Goal: Information Seeking & Learning: Learn about a topic

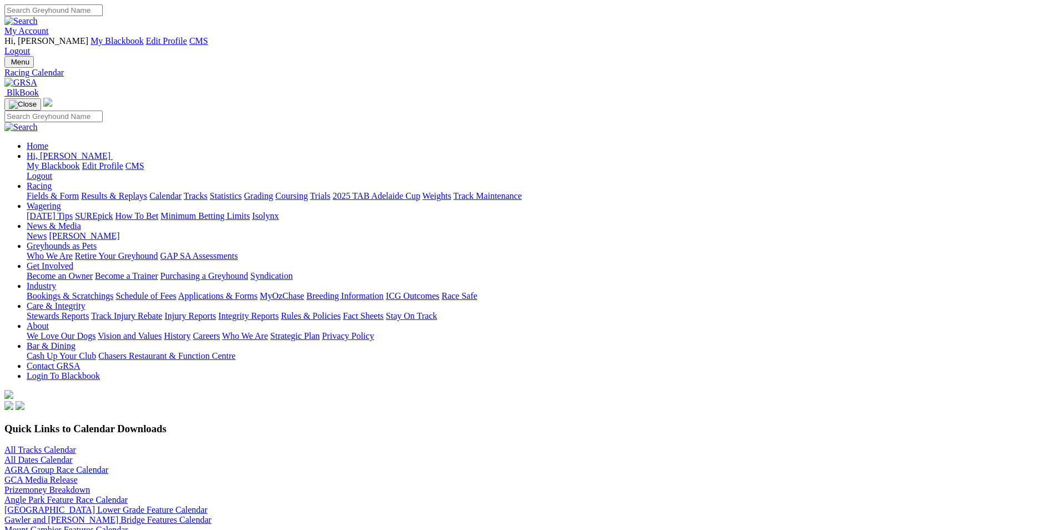
click at [37, 78] on link at bounding box center [20, 82] width 33 height 9
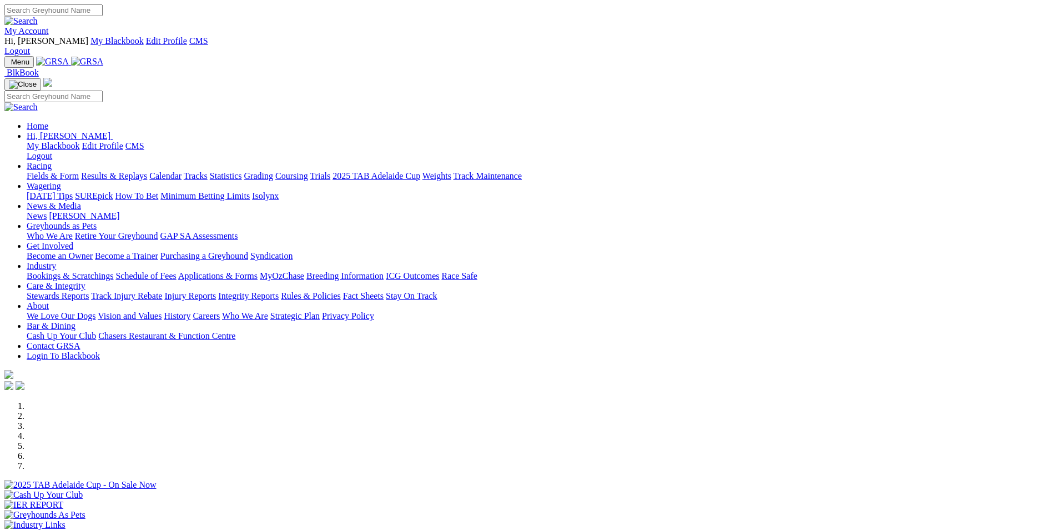
scroll to position [167, 0]
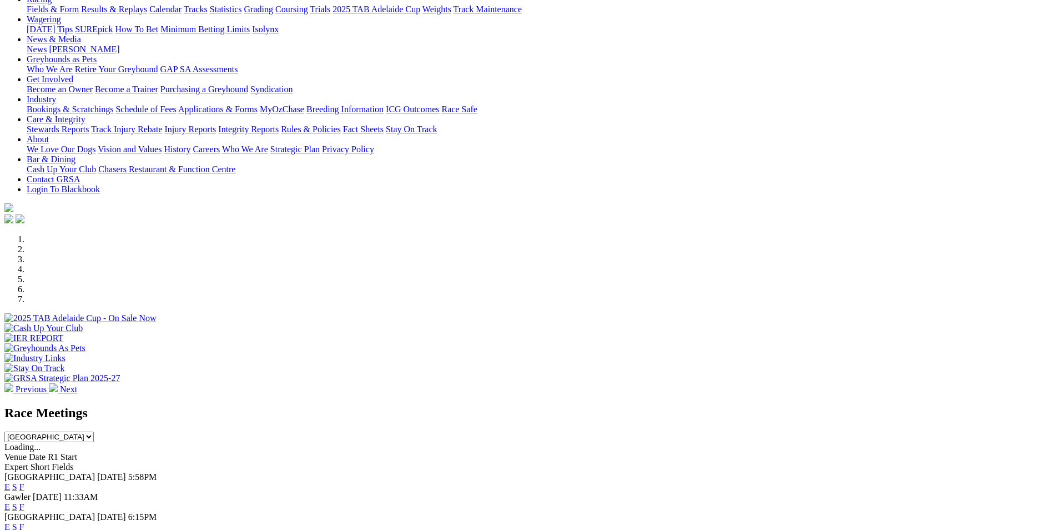
click at [10, 482] on link "E" at bounding box center [7, 486] width 6 height 9
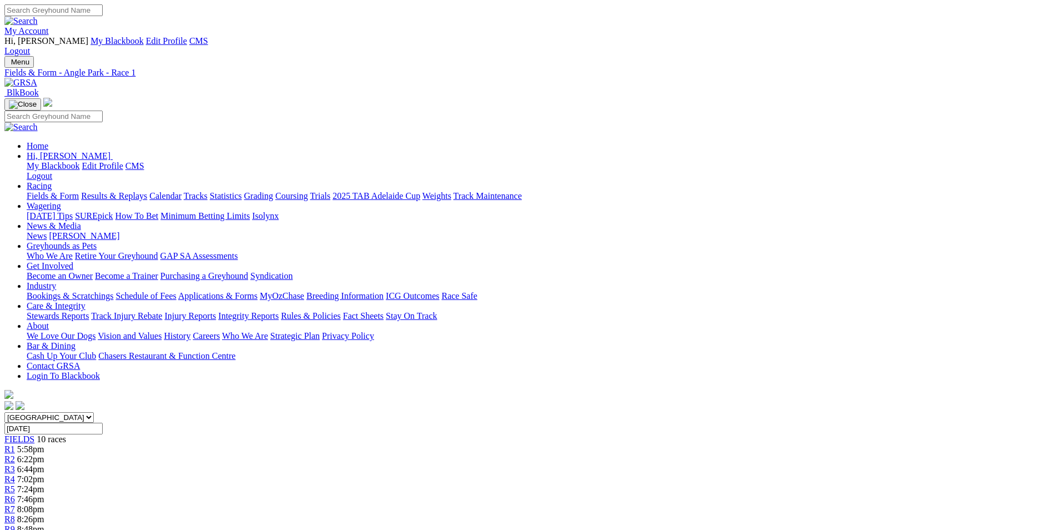
click at [37, 78] on img at bounding box center [20, 83] width 33 height 10
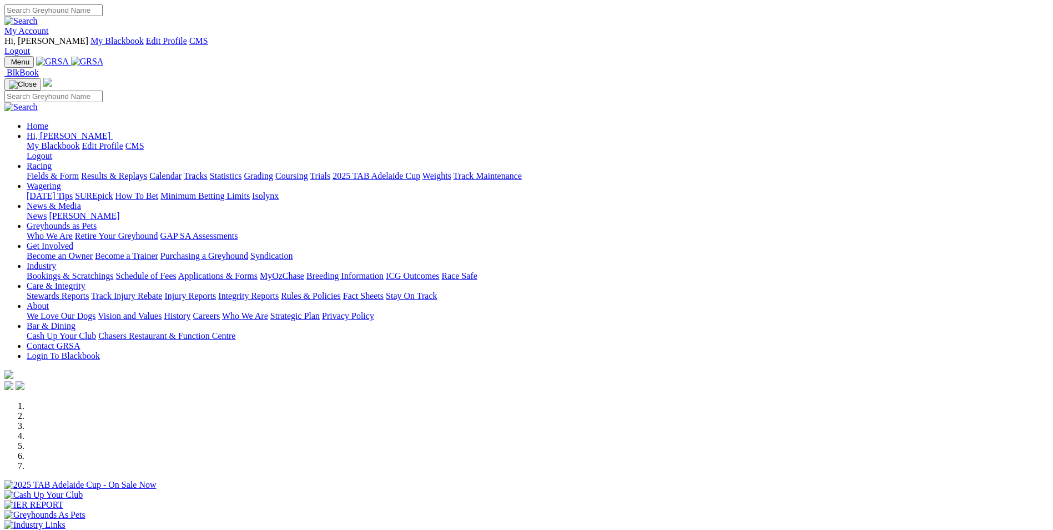
scroll to position [333, 0]
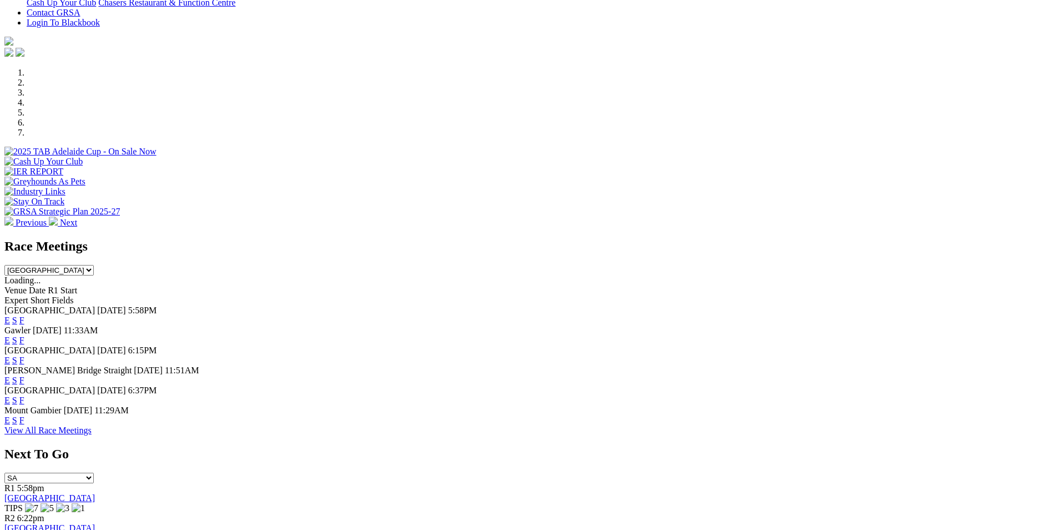
click at [10, 355] on link "E" at bounding box center [7, 359] width 6 height 9
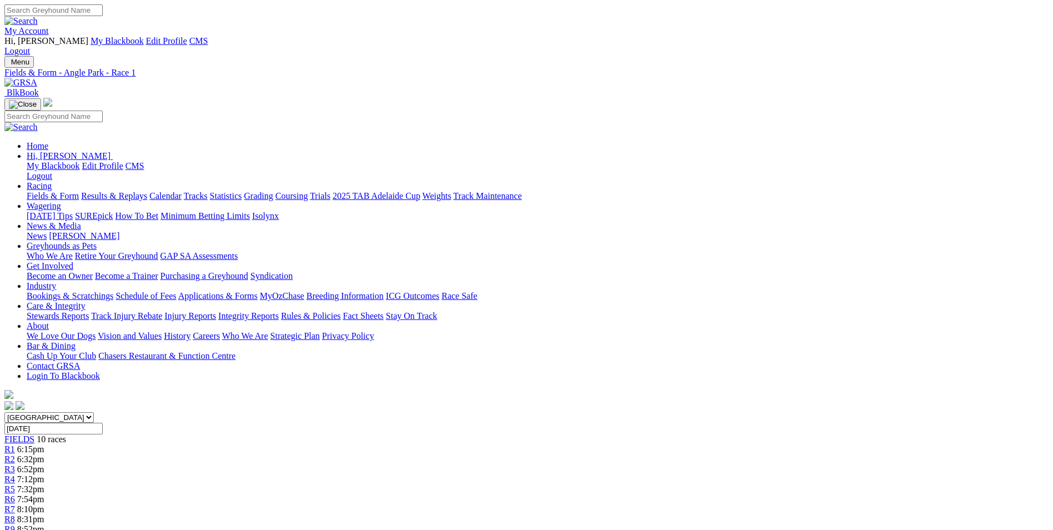
drag, startPoint x: 468, startPoint y: 454, endPoint x: 762, endPoint y: 478, distance: 295.3
drag, startPoint x: 762, startPoint y: 478, endPoint x: 697, endPoint y: 473, distance: 65.7
copy p "ARROW MAC (4) Newcomer here. Form has been consistent across a number of Victor…"
click at [15, 454] on link "R2" at bounding box center [9, 458] width 11 height 9
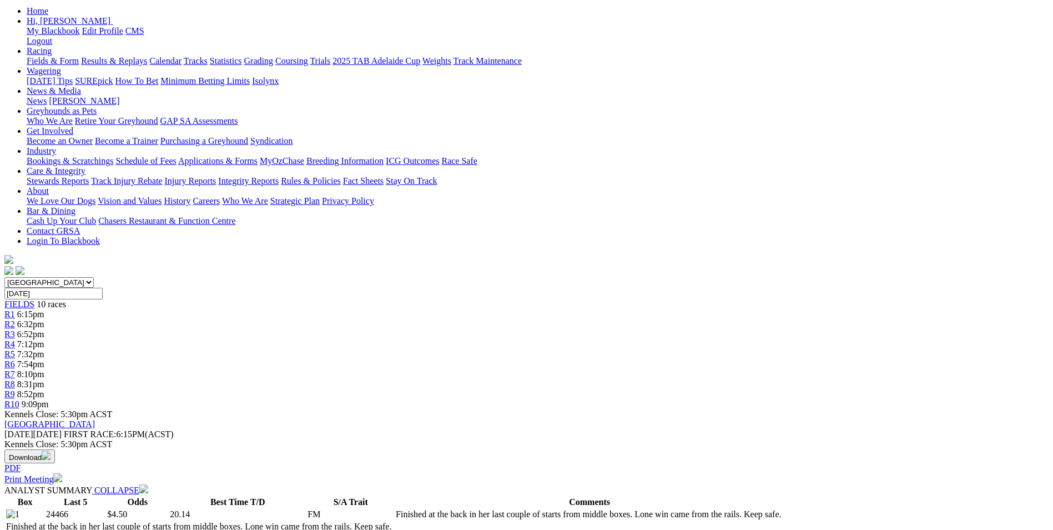
scroll to position [167, 0]
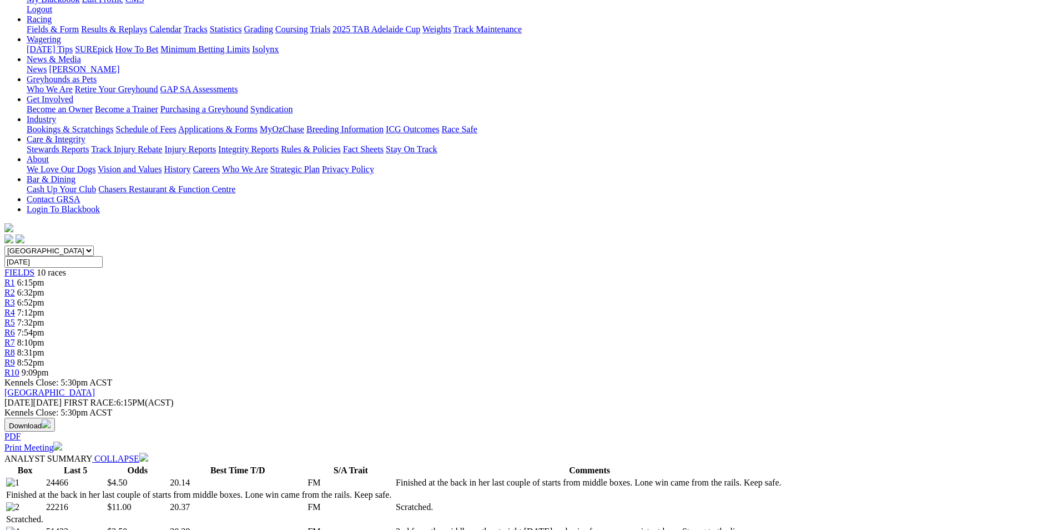
drag, startPoint x: 444, startPoint y: 287, endPoint x: 775, endPoint y: 314, distance: 331.5
copy p "NEON BLUE (4) 2nd from the middle on the straight Aug 12 and prior form was con…"
click at [44, 298] on span "6:52pm" at bounding box center [30, 302] width 27 height 9
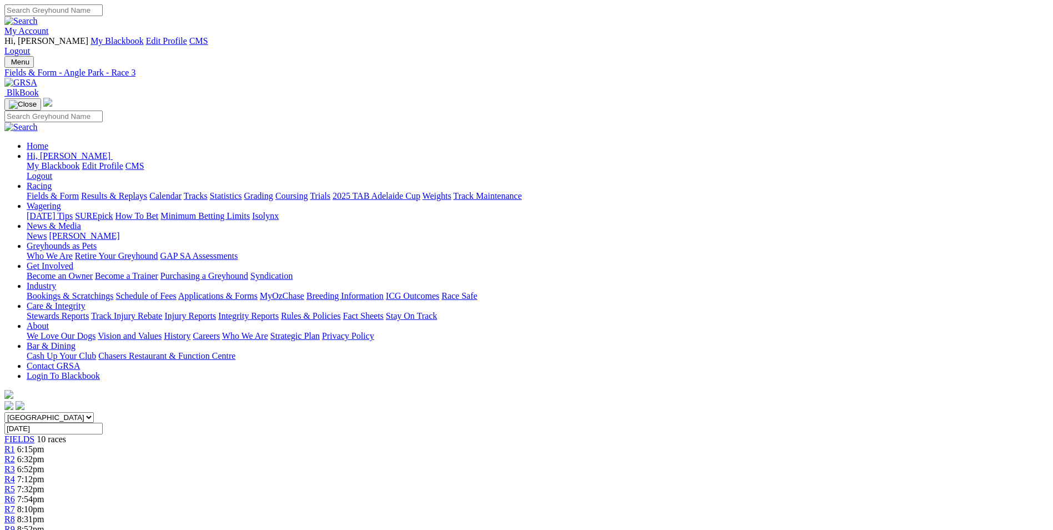
drag, startPoint x: 479, startPoint y: 453, endPoint x: 522, endPoint y: 487, distance: 55.3
drag, startPoint x: 522, startPoint y: 487, endPoint x: 522, endPoint y: 481, distance: 6.7
copy p "HUXI BEAR (7) 2nd in his last two starts and he hasn't been beaten far when sho…"
click at [469, 474] on div "R4 7:12pm" at bounding box center [526, 479] width 1044 height 10
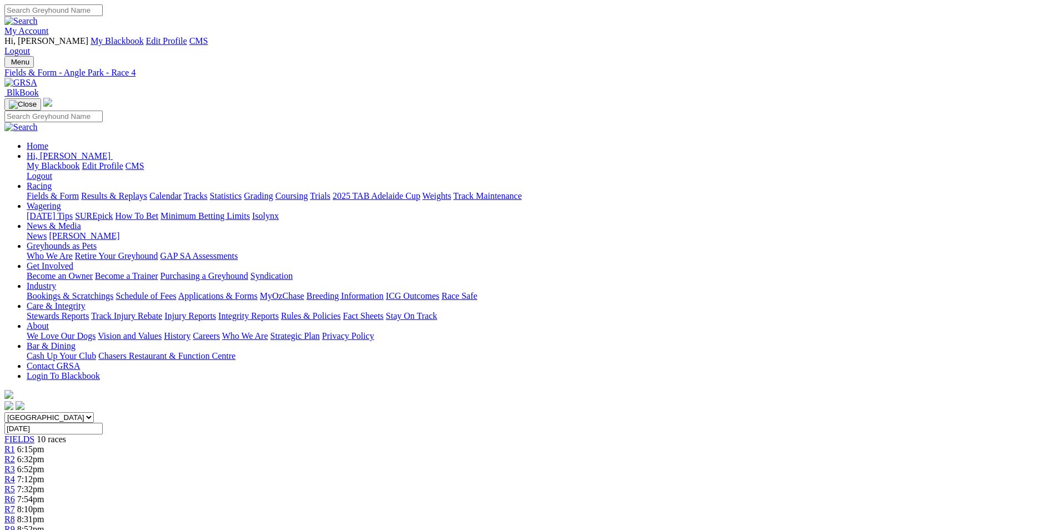
scroll to position [111, 0]
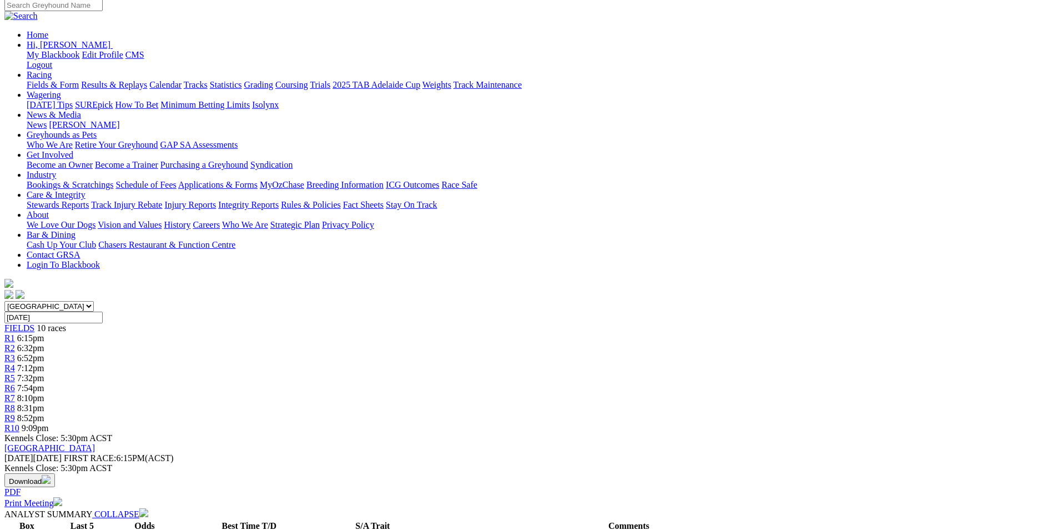
drag, startPoint x: 411, startPoint y: 343, endPoint x: 518, endPoint y: 383, distance: 114.0
drag, startPoint x: 518, startPoint y: 383, endPoint x: 505, endPoint y: 370, distance: 18.5
copy p "ADHANA JASPER (4) Strong winner from this draw last Tuesday and is going to get…"
click at [44, 373] on span "7:32pm" at bounding box center [30, 377] width 27 height 9
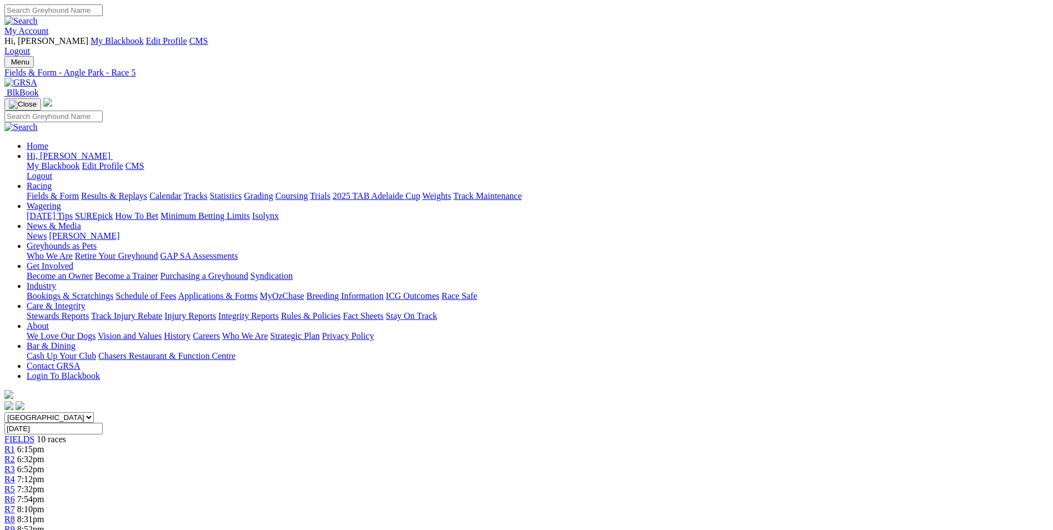
scroll to position [167, 0]
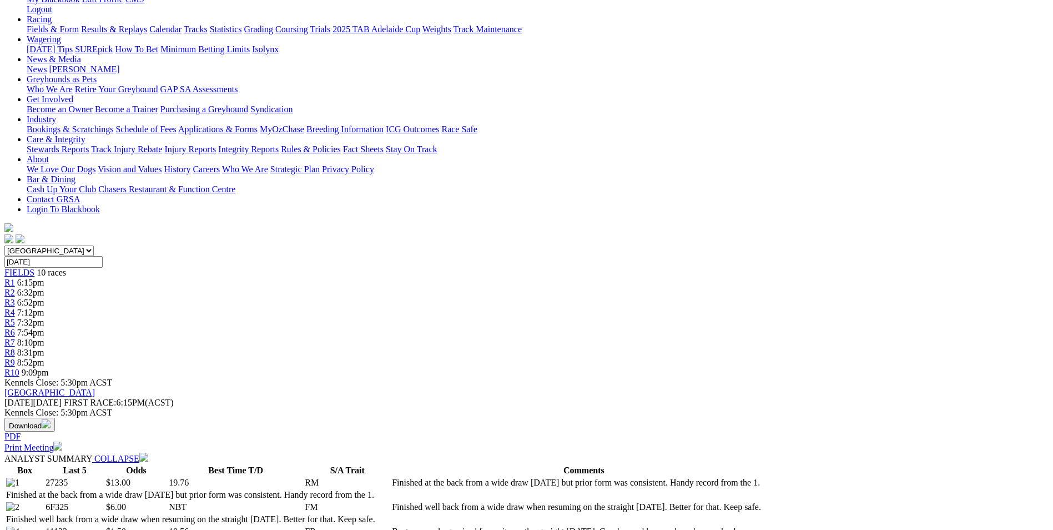
drag, startPoint x: 456, startPoint y: 286, endPoint x: 722, endPoint y: 326, distance: 269.5
drag, startPoint x: 722, startPoint y: 326, endPoint x: 650, endPoint y: 309, distance: 74.6
copy p "BUSTING (4) Beaten as a short priced favourite on the straight [DATE]. Good rec…"
click at [44, 328] on span "7:54pm" at bounding box center [30, 332] width 27 height 9
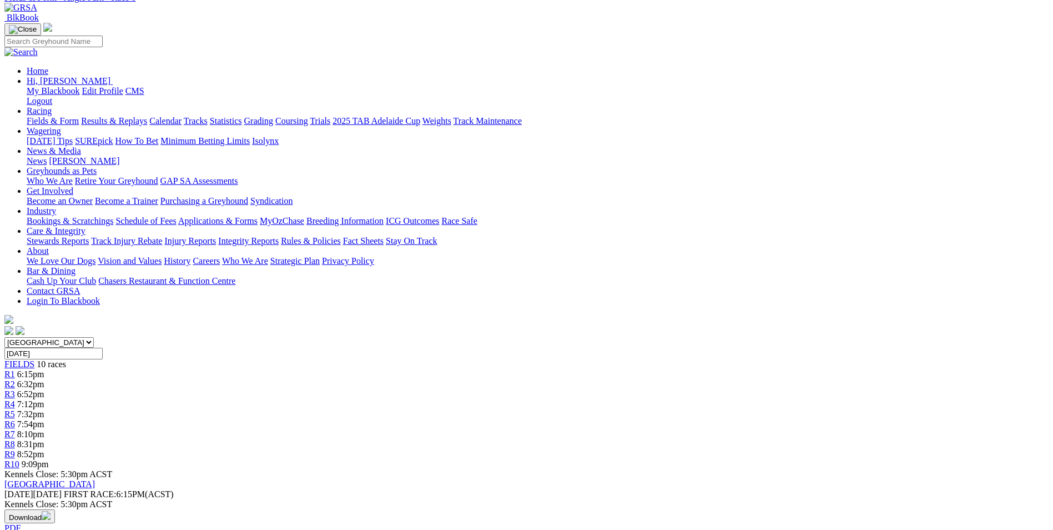
scroll to position [167, 0]
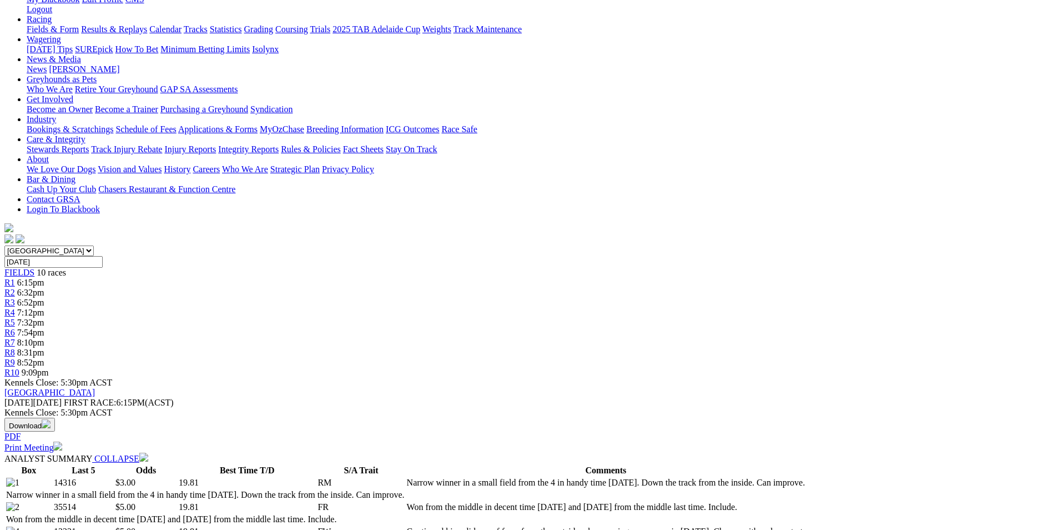
drag, startPoint x: 419, startPoint y: 328, endPoint x: 583, endPoint y: 364, distance: 168.3
drag, startPoint x: 583, startPoint y: 364, endPoint x: 554, endPoint y: 343, distance: 36.2
copy p "INTEGRATOR (1) Narrow winner in a small field from the 4 in handy time Jul 8. D…"
click at [654, 338] on div "R7 8:10pm" at bounding box center [526, 343] width 1044 height 10
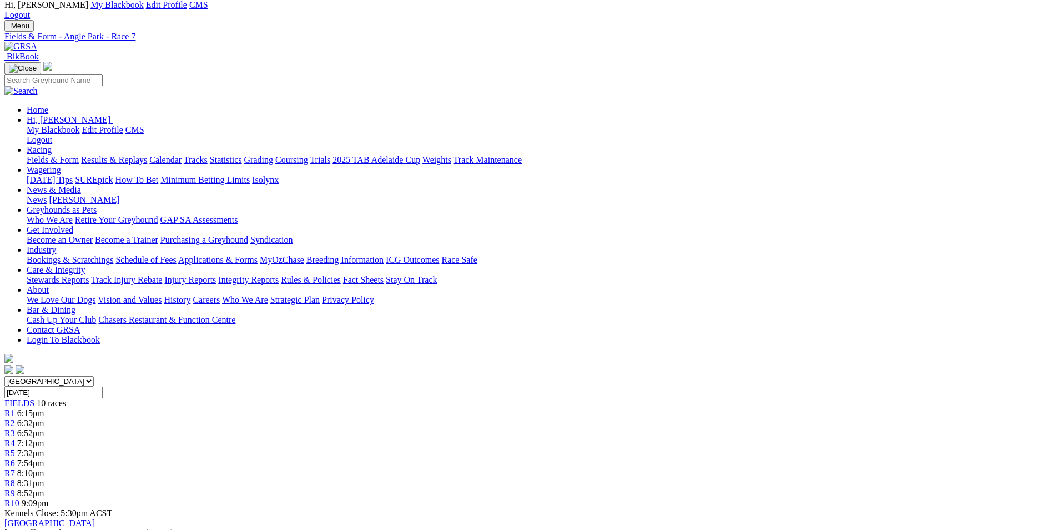
scroll to position [56, 0]
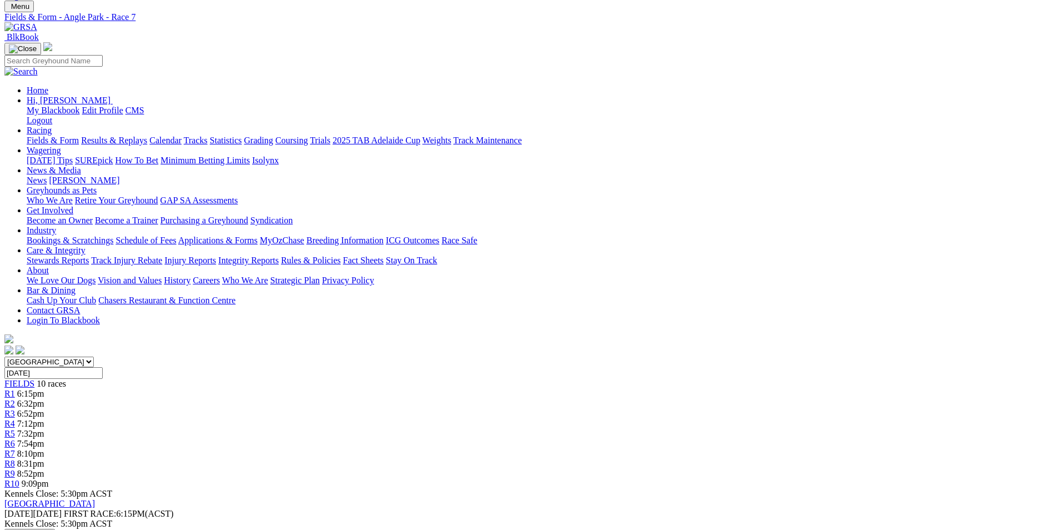
drag, startPoint x: 419, startPoint y: 417, endPoint x: 579, endPoint y: 454, distance: 163.5
drag, startPoint x: 579, startPoint y: 454, endPoint x: 557, endPoint y: 435, distance: 27.9
copy p "BINNAWAY SANDS (2) 4th from the middle at Gawler Aug 13 but prior form was soli…"
click at [708, 459] on div "R8 8:31pm" at bounding box center [526, 464] width 1044 height 10
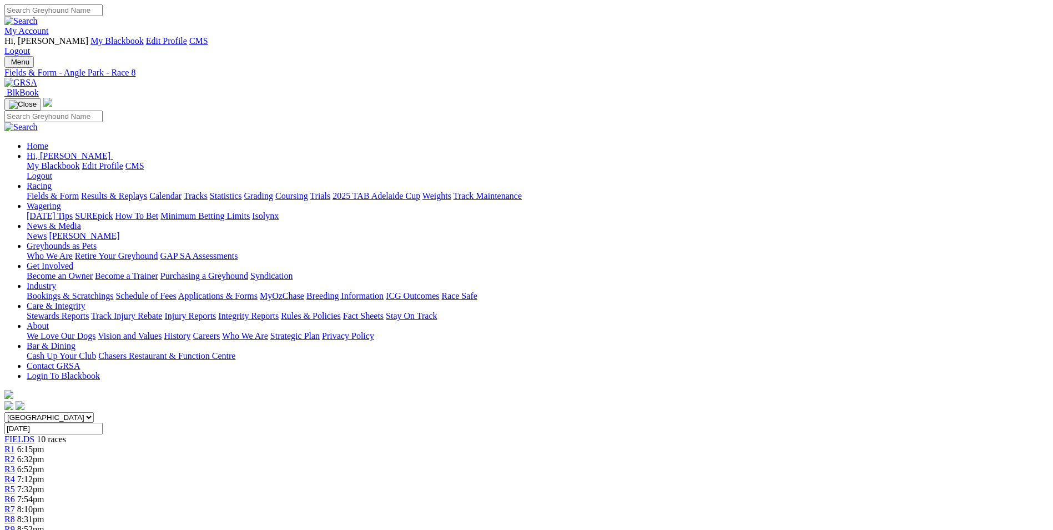
scroll to position [222, 0]
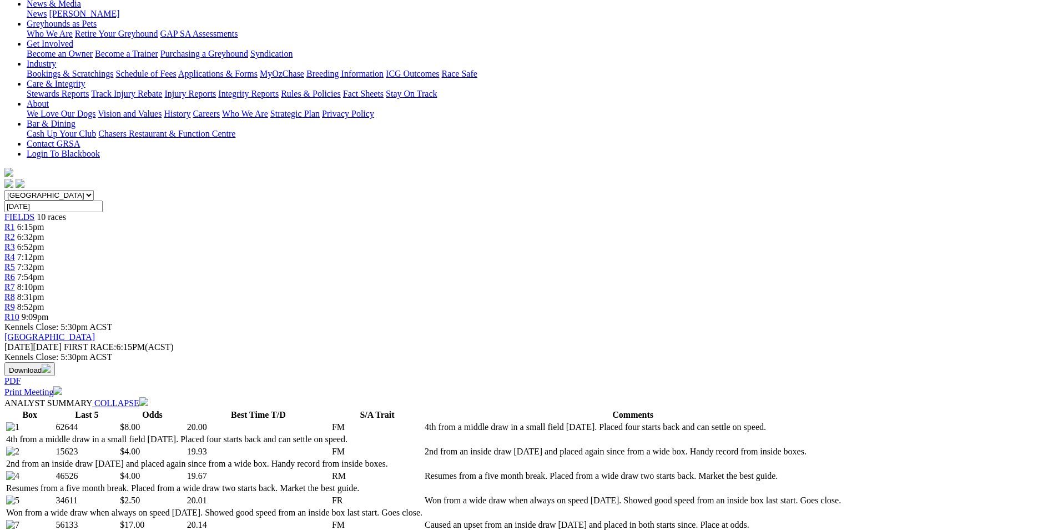
drag, startPoint x: 445, startPoint y: 269, endPoint x: 756, endPoint y: 306, distance: 313.1
drag, startPoint x: 756, startPoint y: 306, endPoint x: 673, endPoint y: 291, distance: 84.1
copy p "BINGO QUEEN (5) Won from a wide draw when always on speed [DATE]. Showed good s…"
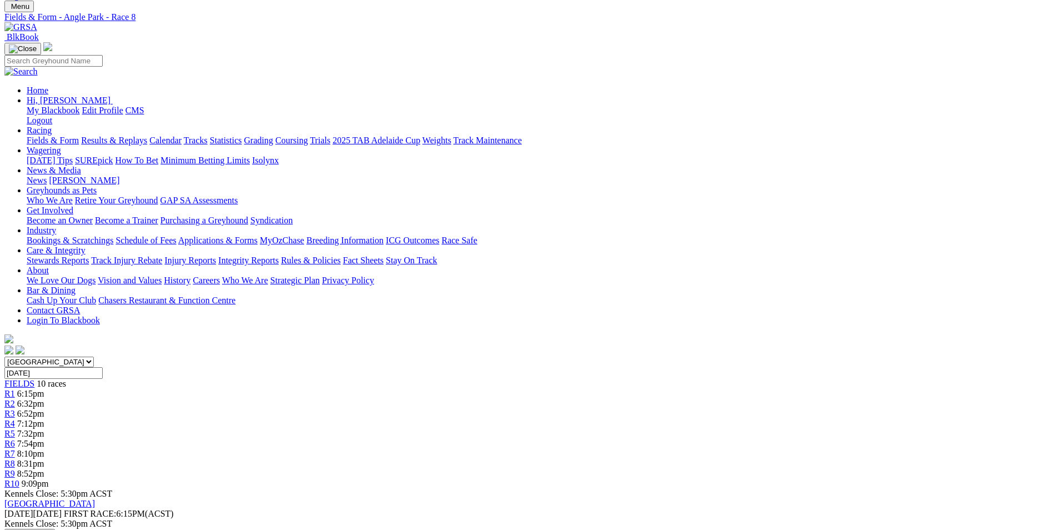
click at [785, 469] on div "R9 8:52pm" at bounding box center [526, 474] width 1044 height 10
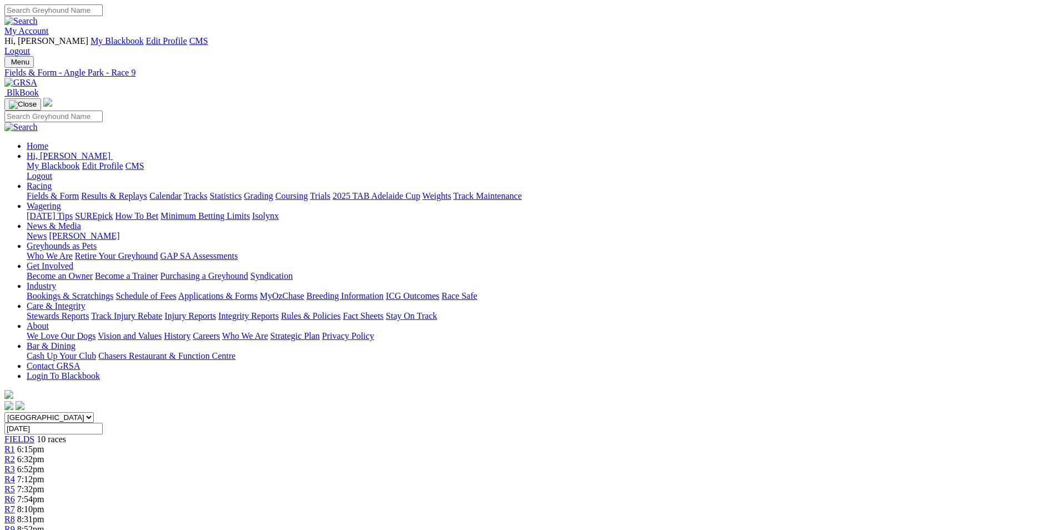
drag, startPoint x: 370, startPoint y: 452, endPoint x: 405, endPoint y: 482, distance: 46.1
drag, startPoint x: 405, startPoint y: 482, endPoint x: 414, endPoint y: 474, distance: 12.6
copy p "CANTARA PEARL (1) 2nd from a wide draw here Aug 12 and has been ultra consisten…"
click at [49, 529] on span "9:09pm" at bounding box center [35, 538] width 27 height 9
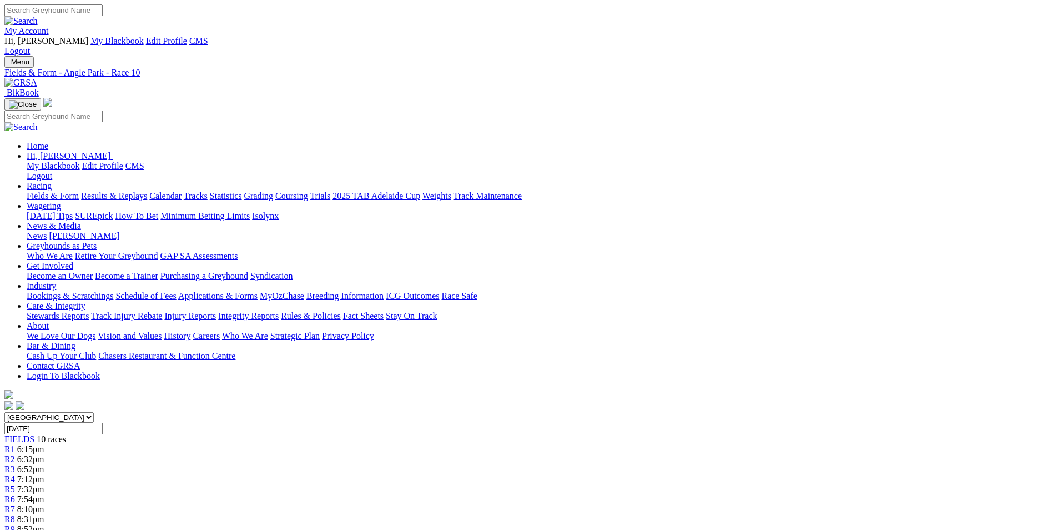
drag, startPoint x: 484, startPoint y: 456, endPoint x: 520, endPoint y: 490, distance: 49.9
drag, startPoint x: 520, startPoint y: 490, endPoint x: 515, endPoint y: 477, distance: 13.7
copy p "CARRY ON CASEY (1) Narrow winner from this draw as a short favourite Aug 8. Gre…"
click at [37, 78] on img at bounding box center [20, 83] width 33 height 10
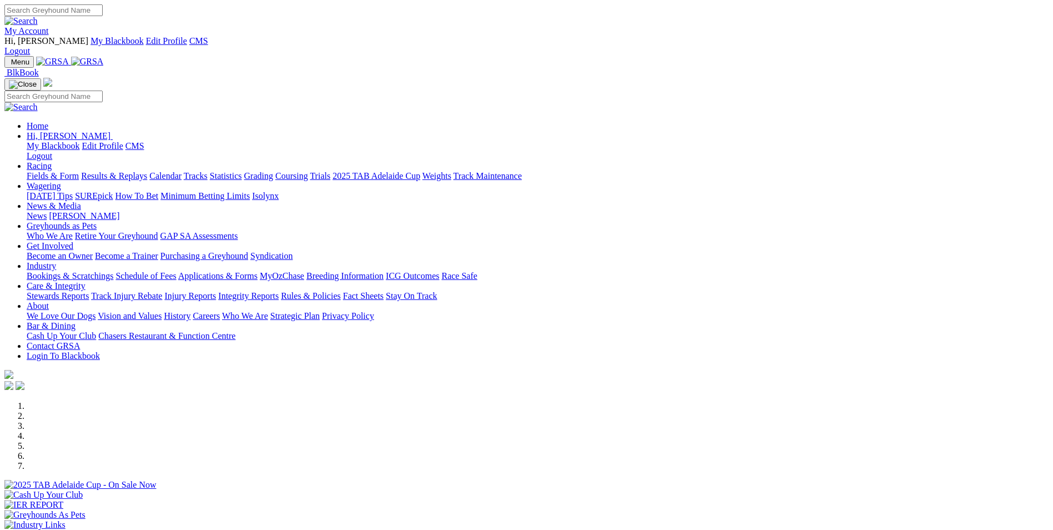
scroll to position [333, 0]
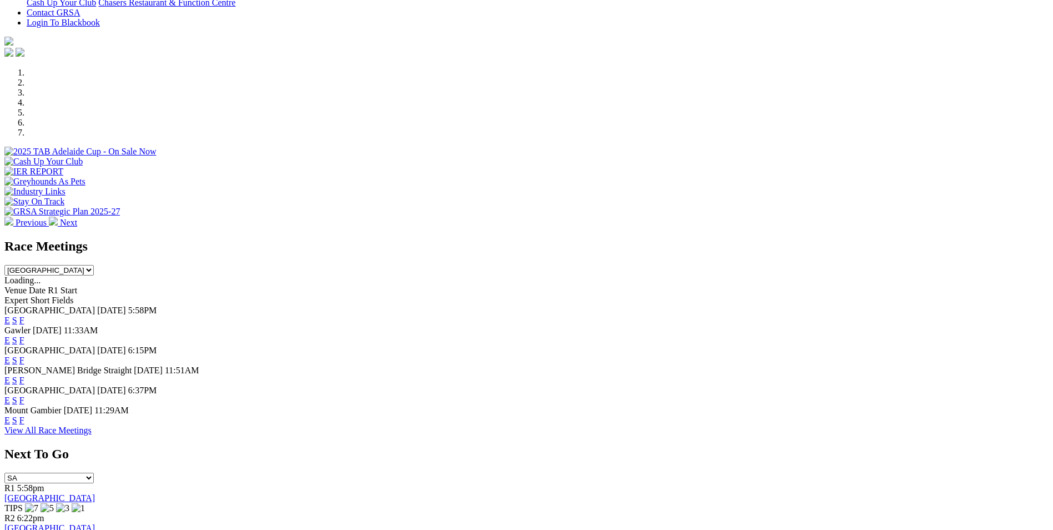
click at [10, 335] on link "E" at bounding box center [7, 339] width 6 height 9
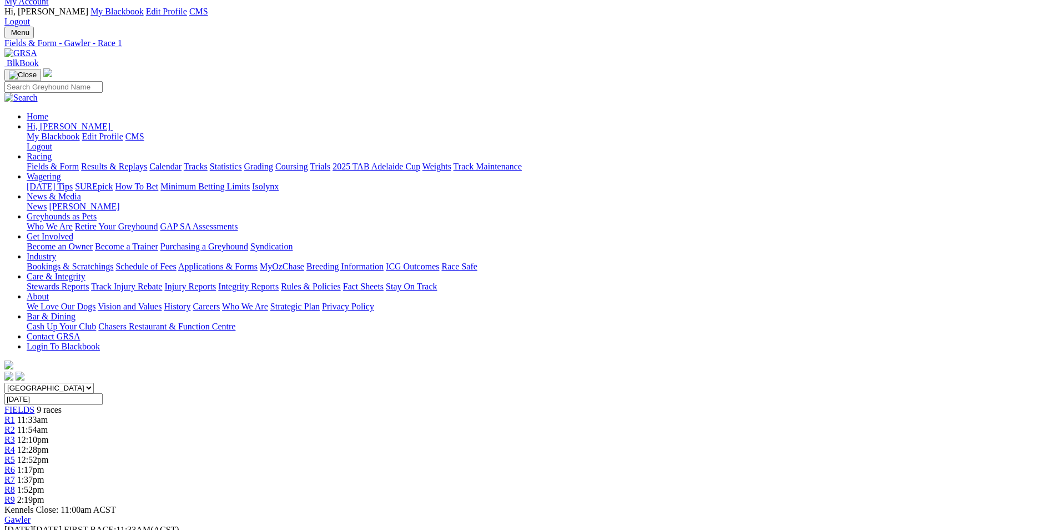
scroll to position [56, 0]
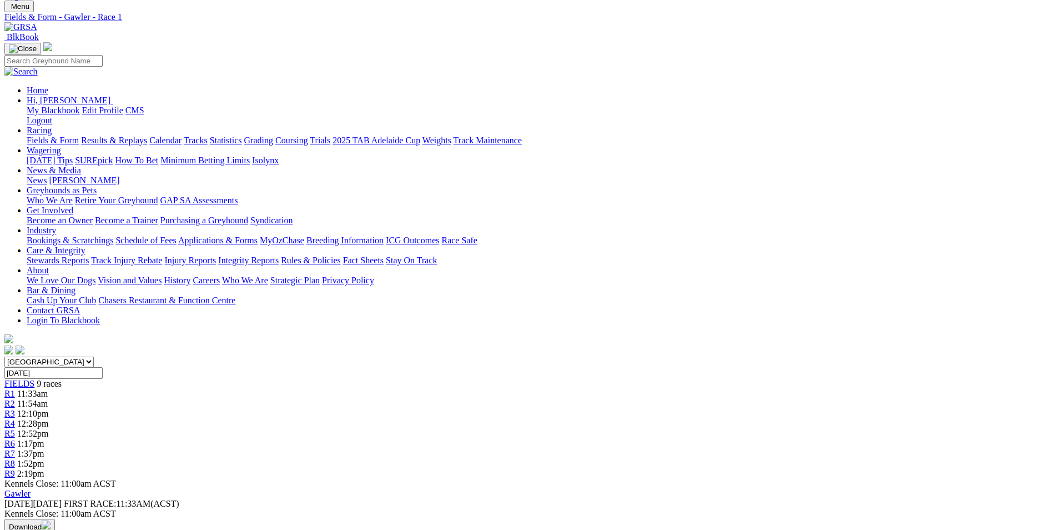
drag, startPoint x: 411, startPoint y: 356, endPoint x: 489, endPoint y: 385, distance: 82.9
drag, startPoint x: 489, startPoint y: 385, endPoint x: 457, endPoint y: 372, distance: 34.9
copy p "ISABELLA'S BLITZ (1) SA Distance Champ from Angle Park last week and she will s…"
click at [15, 399] on link "R2" at bounding box center [9, 403] width 11 height 9
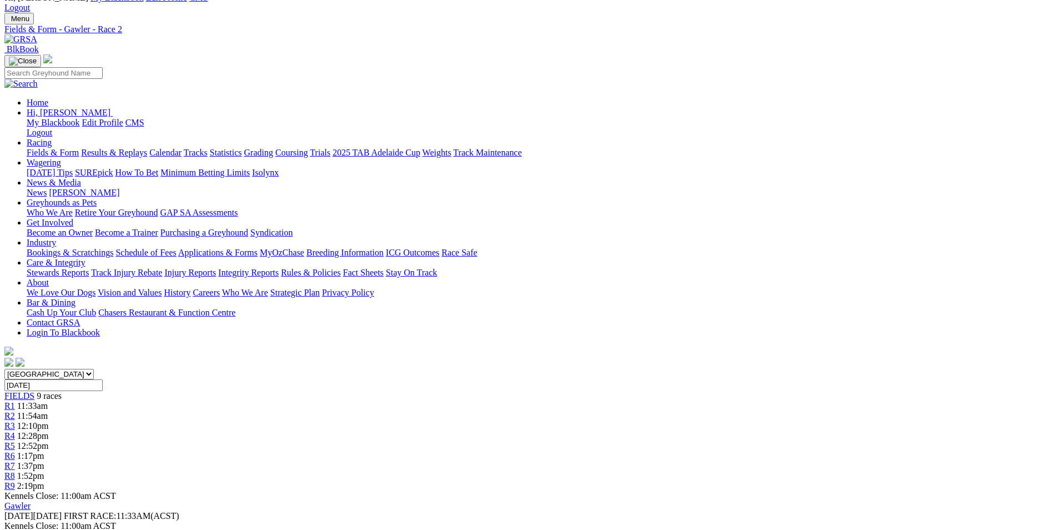
scroll to position [56, 0]
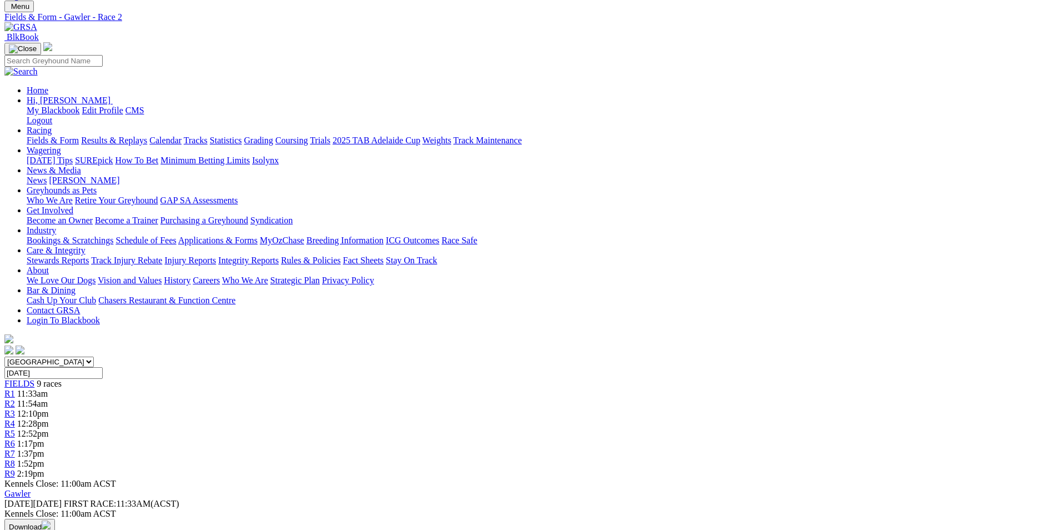
drag, startPoint x: 479, startPoint y: 377, endPoint x: 576, endPoint y: 414, distance: 104.6
drag, startPoint x: 576, startPoint y: 414, endPoint x: 536, endPoint y: 396, distance: 44.0
copy p "AGENT TWENTY ONE (2) Showed good speed when winning from a wide draw last week.…"
click at [15, 409] on span "R3" at bounding box center [9, 413] width 11 height 9
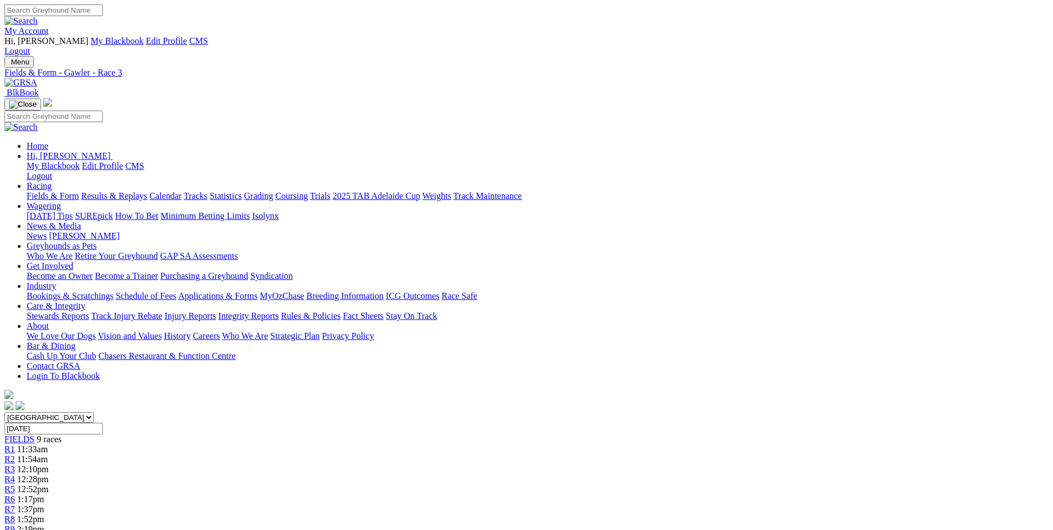
drag, startPoint x: 447, startPoint y: 437, endPoint x: 717, endPoint y: 469, distance: 271.8
drag, startPoint x: 717, startPoint y: 469, endPoint x: 607, endPoint y: 451, distance: 110.8
copy p "[PERSON_NAME] MILK (8) Won from an inside draw on the straight [DATE] when show…"
click at [507, 412] on div "[GEOGRAPHIC_DATA] [GEOGRAPHIC_DATA] [GEOGRAPHIC_DATA] [GEOGRAPHIC_DATA] [GEOGRA…" at bounding box center [526, 473] width 1044 height 122
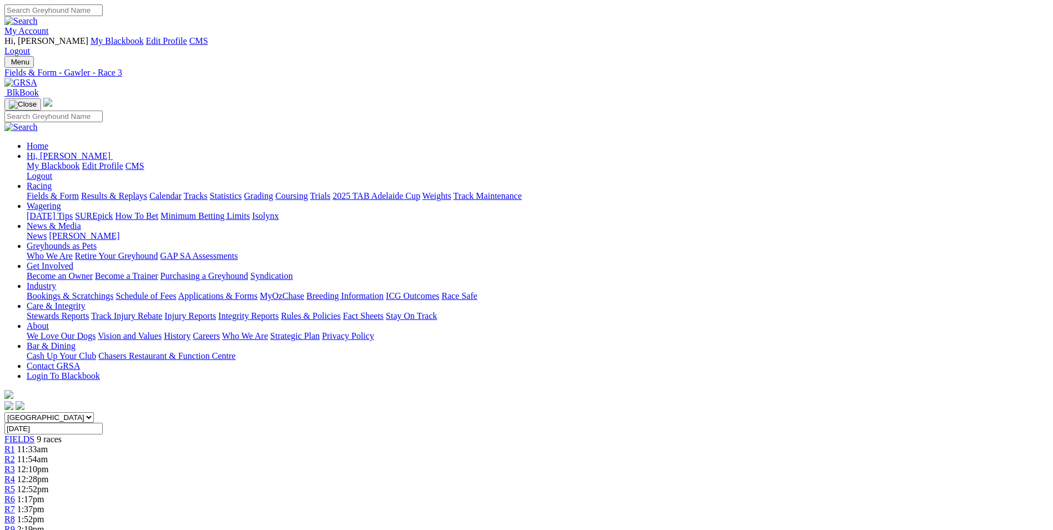
click at [15, 474] on span "R4" at bounding box center [9, 478] width 11 height 9
drag, startPoint x: 473, startPoint y: 435, endPoint x: 750, endPoint y: 472, distance: 279.6
drag, startPoint x: 750, startPoint y: 472, endPoint x: 691, endPoint y: 445, distance: 65.6
copy p "BO CRUZ (2) Tired late over the 455m at Murray Bridge Aug 10. Solid form prior …"
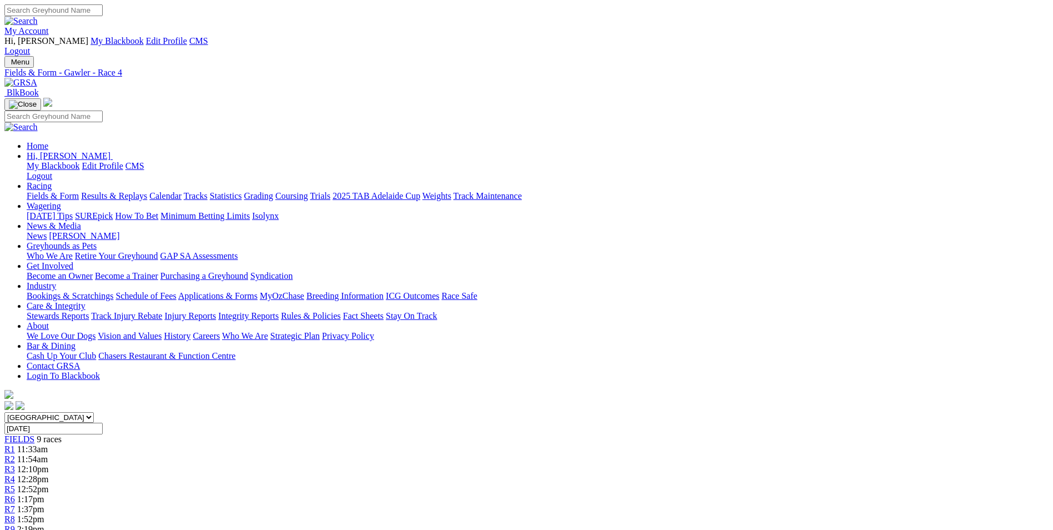
click at [49, 484] on span "12:52pm" at bounding box center [33, 488] width 32 height 9
drag, startPoint x: 476, startPoint y: 451, endPoint x: 532, endPoint y: 494, distance: 70.6
drag, startPoint x: 532, startPoint y: 494, endPoint x: 531, endPoint y: 473, distance: 20.6
copy p "TOWN STRANGER (1) 5th from the middle draw here [DATE] but prior form was solid…"
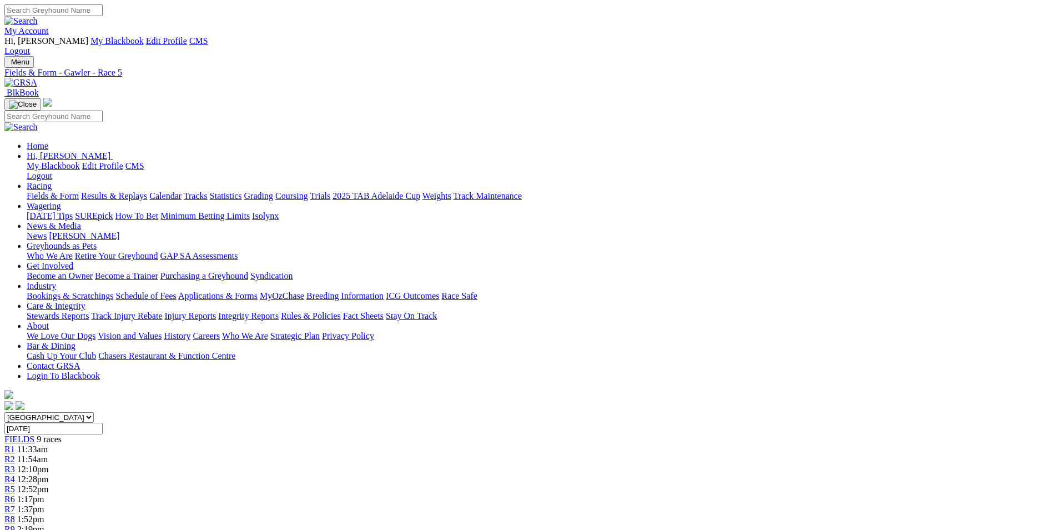
click at [647, 494] on div "R6 1:17pm" at bounding box center [526, 499] width 1044 height 10
drag, startPoint x: 409, startPoint y: 453, endPoint x: 546, endPoint y: 499, distance: 145.4
drag, startPoint x: 546, startPoint y: 499, endPoint x: 513, endPoint y: 477, distance: 39.7
copy p "I'M IT (5) Ran good time winning on the straight when showing a stack of early …"
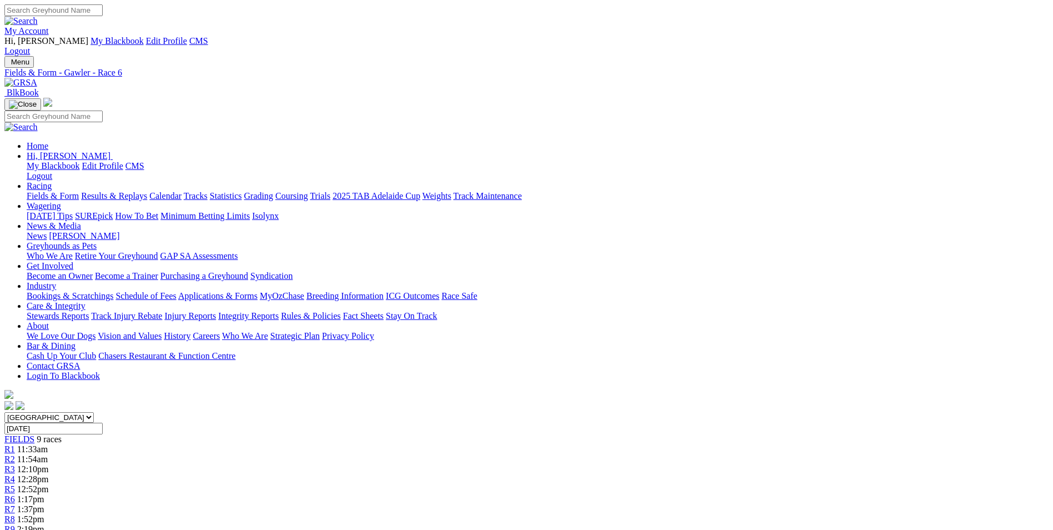
click at [15, 504] on link "R7" at bounding box center [9, 508] width 11 height 9
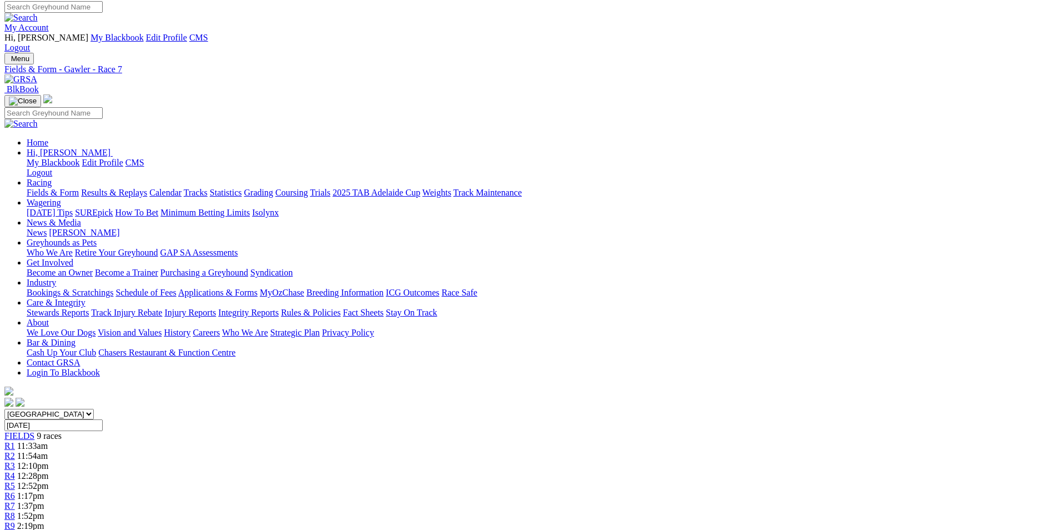
scroll to position [111, 0]
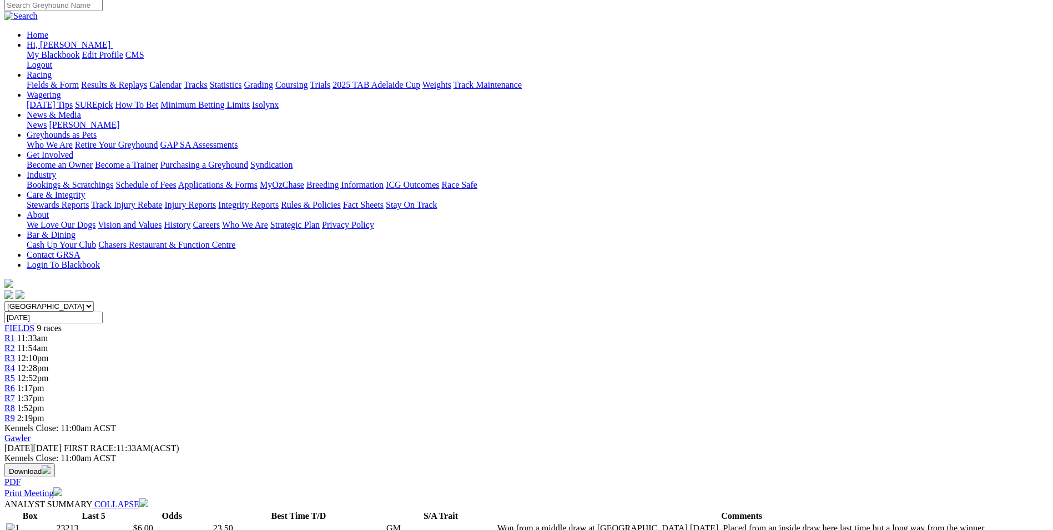
drag, startPoint x: 453, startPoint y: 399, endPoint x: 720, endPoint y: 442, distance: 270.6
drag, startPoint x: 720, startPoint y: 442, endPoint x: 691, endPoint y: 419, distance: 37.5
copy p "FRENZY ATTACK (5) Won her last three starts at [GEOGRAPHIC_DATA] and she's been…"
click at [15, 403] on link "R8" at bounding box center [9, 407] width 11 height 9
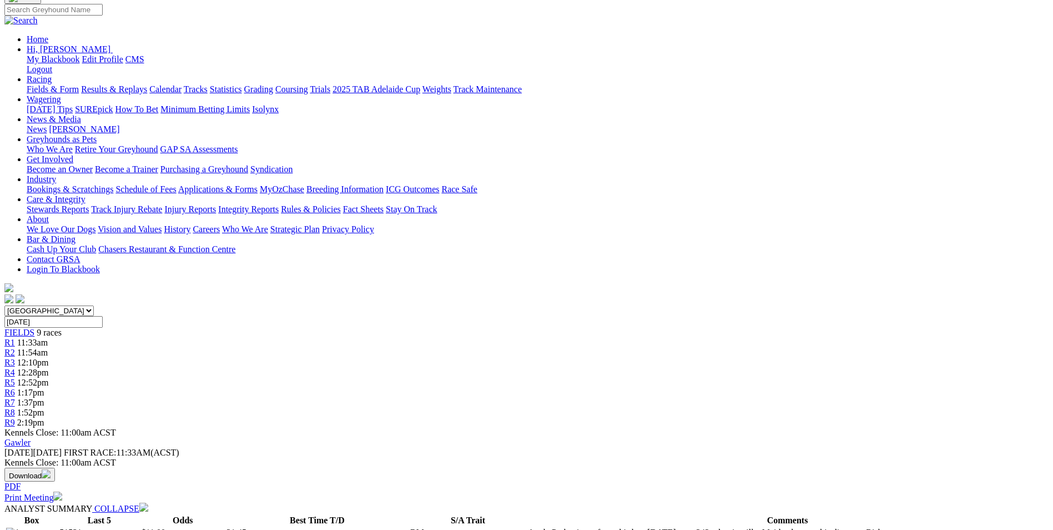
scroll to position [111, 0]
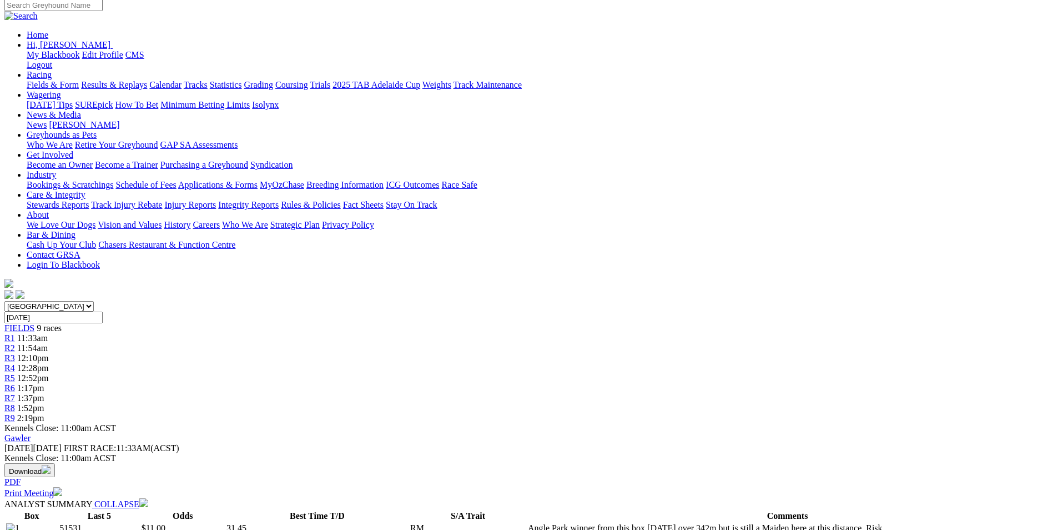
drag, startPoint x: 381, startPoint y: 380, endPoint x: 487, endPoint y: 418, distance: 113.1
drag, startPoint x: 487, startPoint y: 418, endPoint x: 466, endPoint y: 389, distance: 35.3
copy p "SOUTH STAND ENVY (2) First look here. Richmond winner from this draw May 21 and…"
click at [825, 413] on div "R9 2:19pm" at bounding box center [526, 418] width 1044 height 10
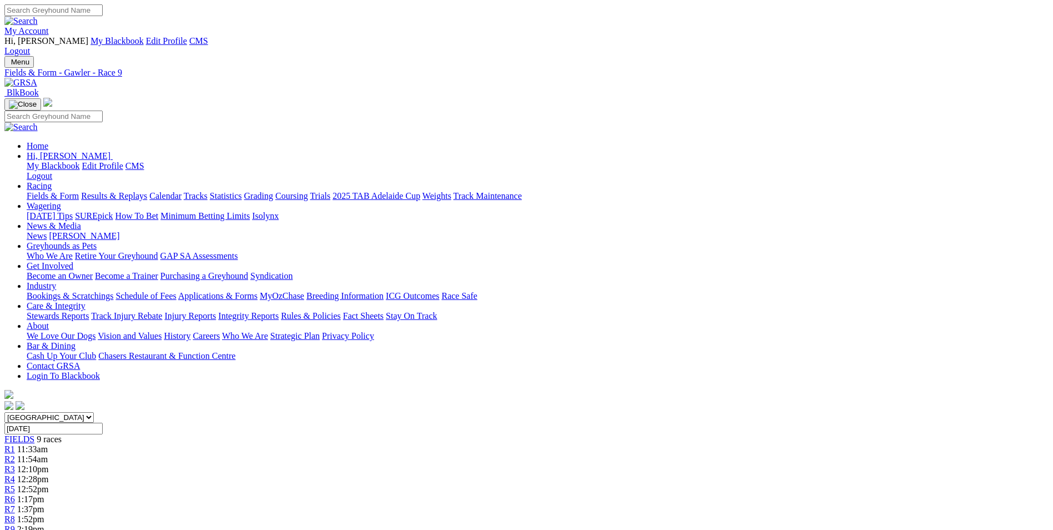
drag, startPoint x: 370, startPoint y: 438, endPoint x: 767, endPoint y: 463, distance: 397.8
copy p "OBSESSION (2) Placed in a stronger race from this draw [DATE] and has the speed…"
click at [182, 191] on link "Calendar" at bounding box center [165, 195] width 32 height 9
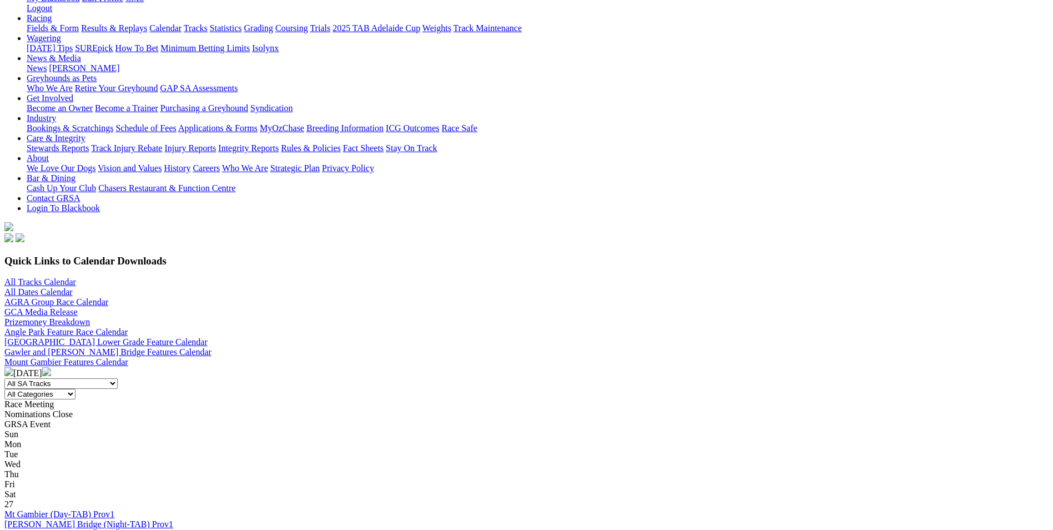
scroll to position [167, 0]
click at [51, 368] on img at bounding box center [46, 372] width 9 height 9
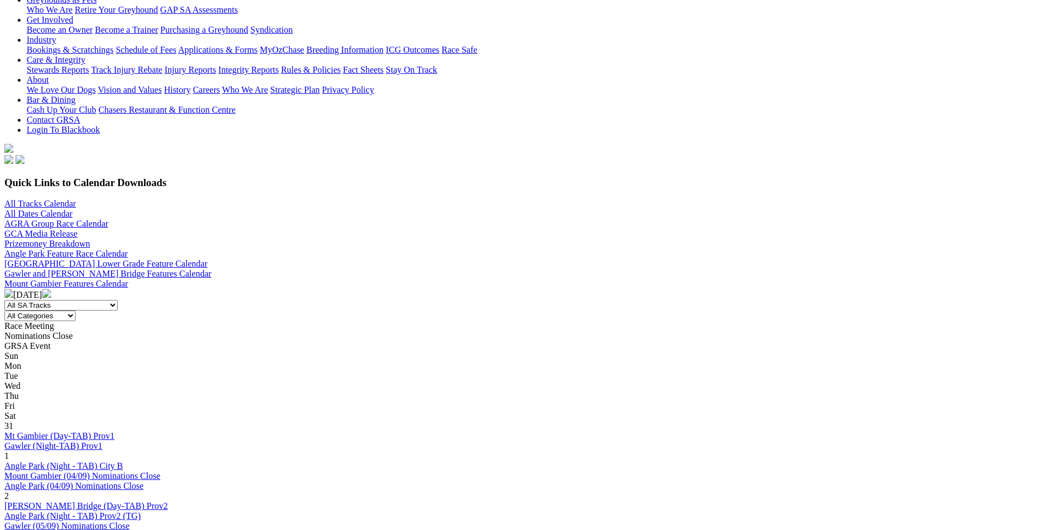
scroll to position [56, 0]
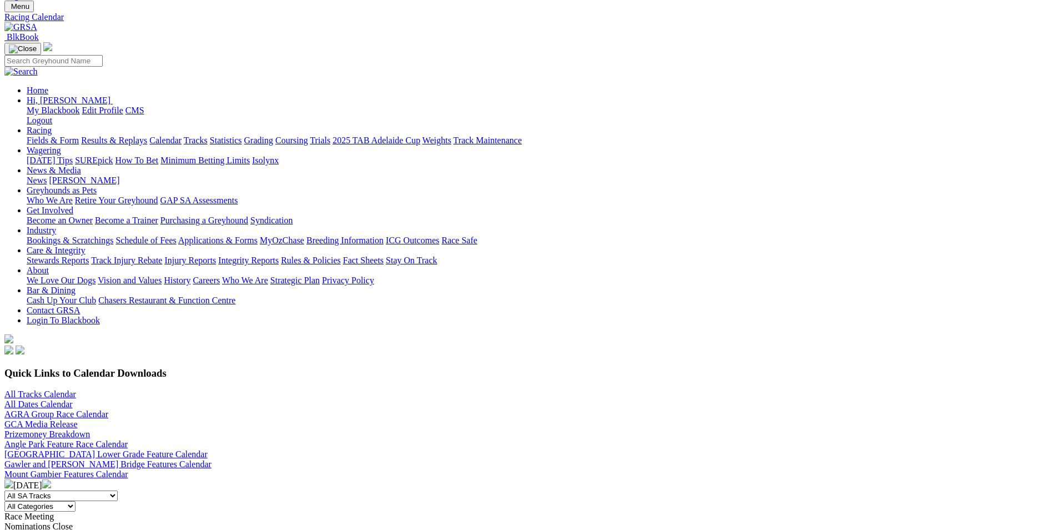
drag, startPoint x: 477, startPoint y: 214, endPoint x: 492, endPoint y: 230, distance: 21.6
click at [477, 479] on div "[DATE]" at bounding box center [526, 484] width 1044 height 11
click at [13, 479] on img at bounding box center [8, 483] width 9 height 9
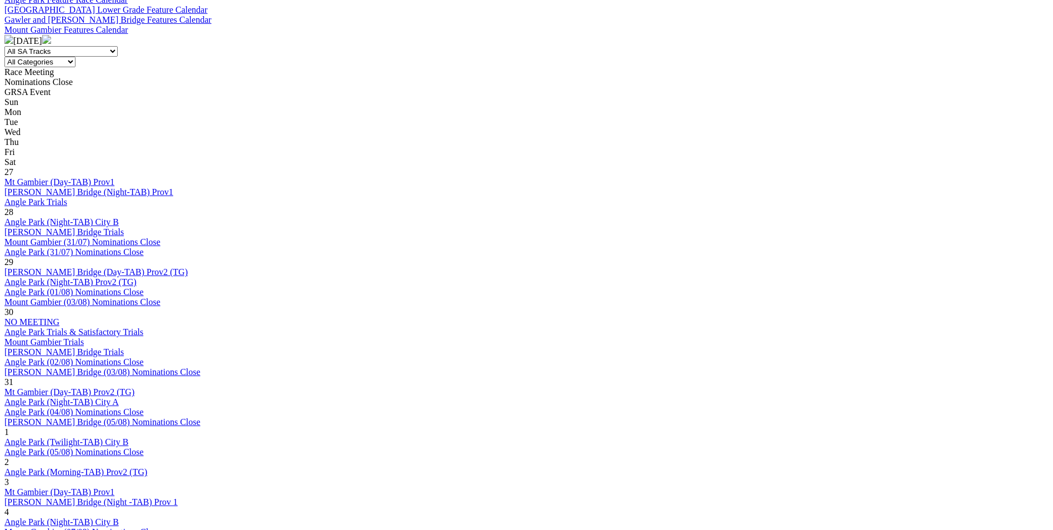
scroll to position [222, 0]
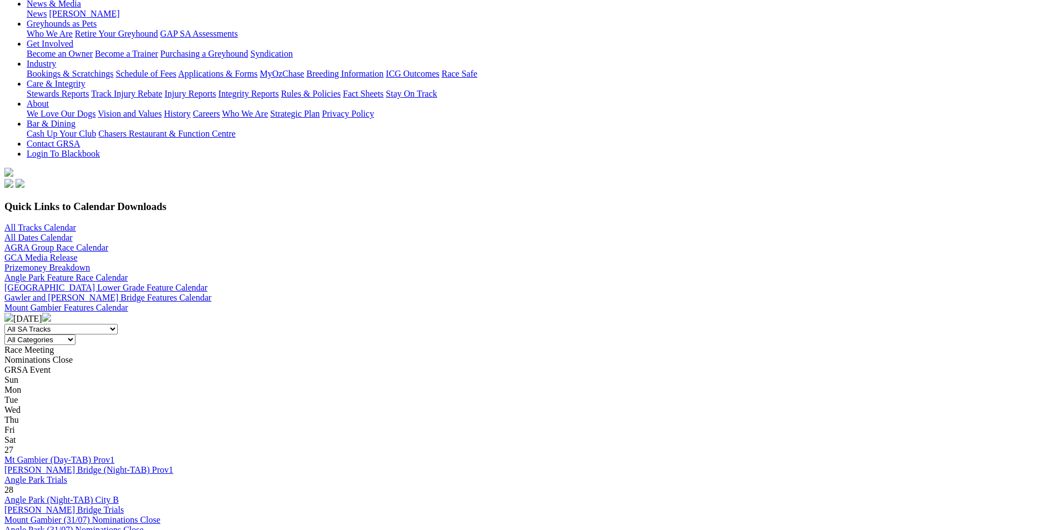
click at [51, 313] on img at bounding box center [46, 317] width 9 height 9
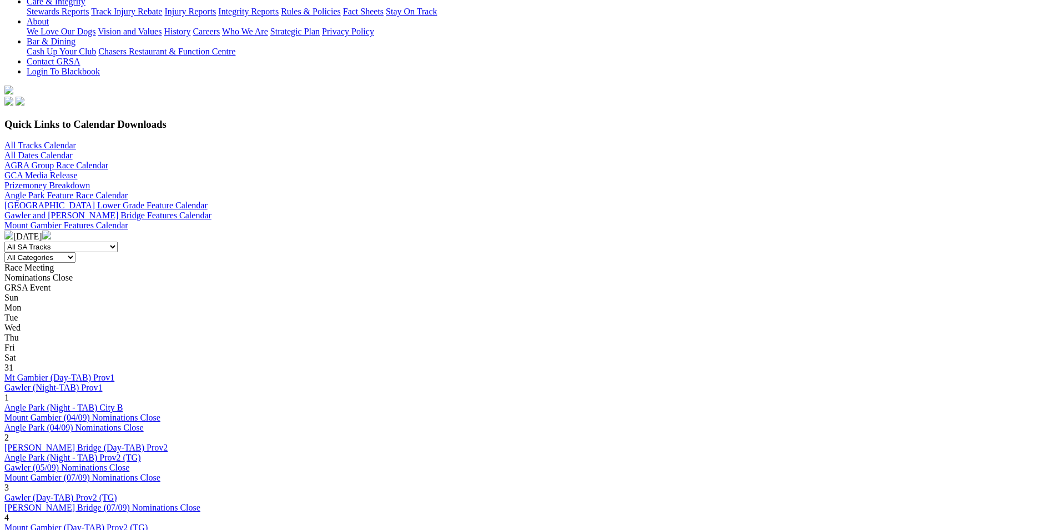
scroll to position [333, 0]
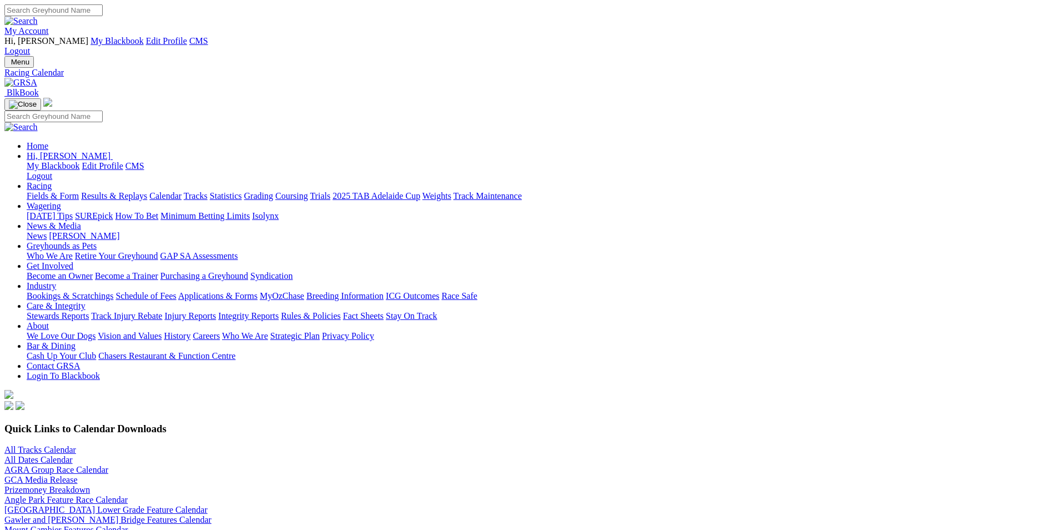
scroll to position [222, 0]
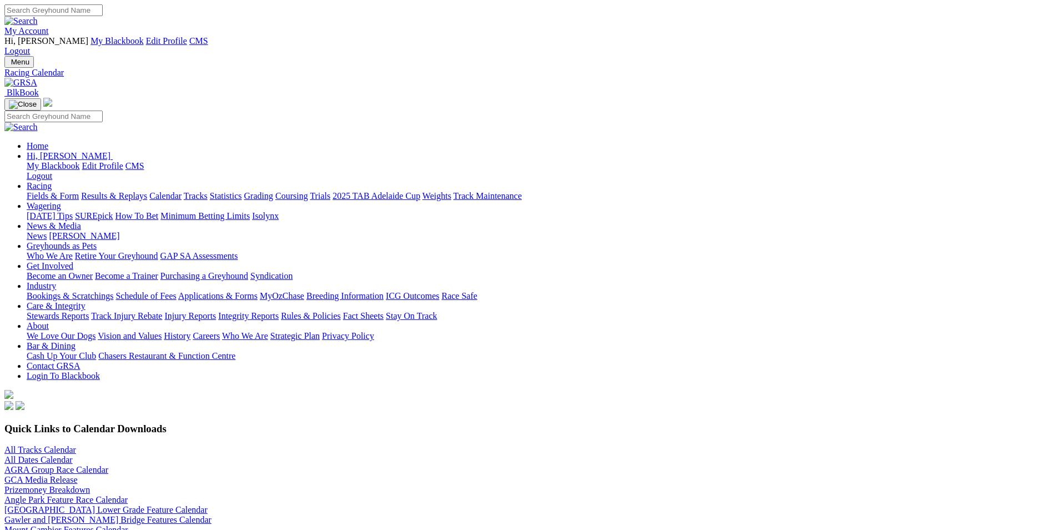
click at [13, 529] on img at bounding box center [8, 539] width 9 height 9
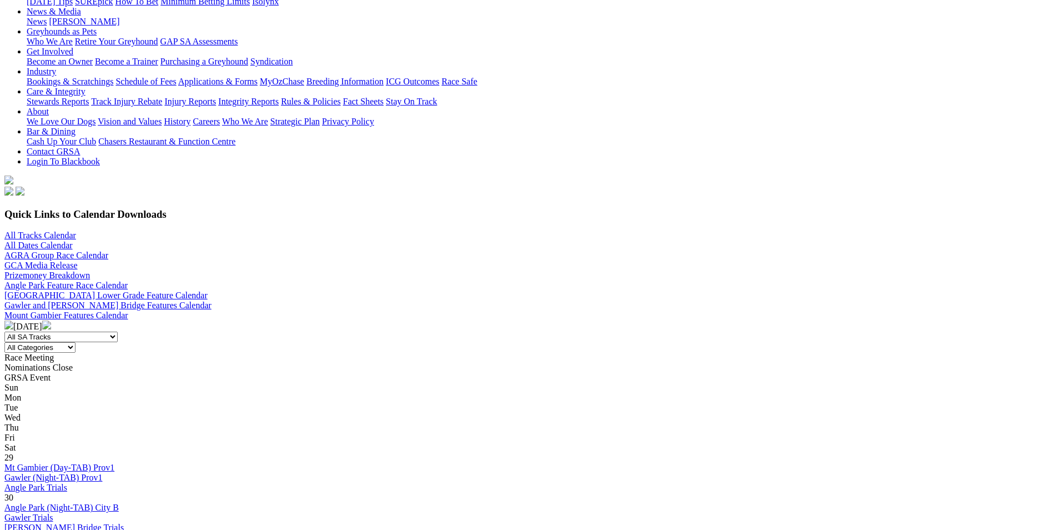
scroll to position [333, 0]
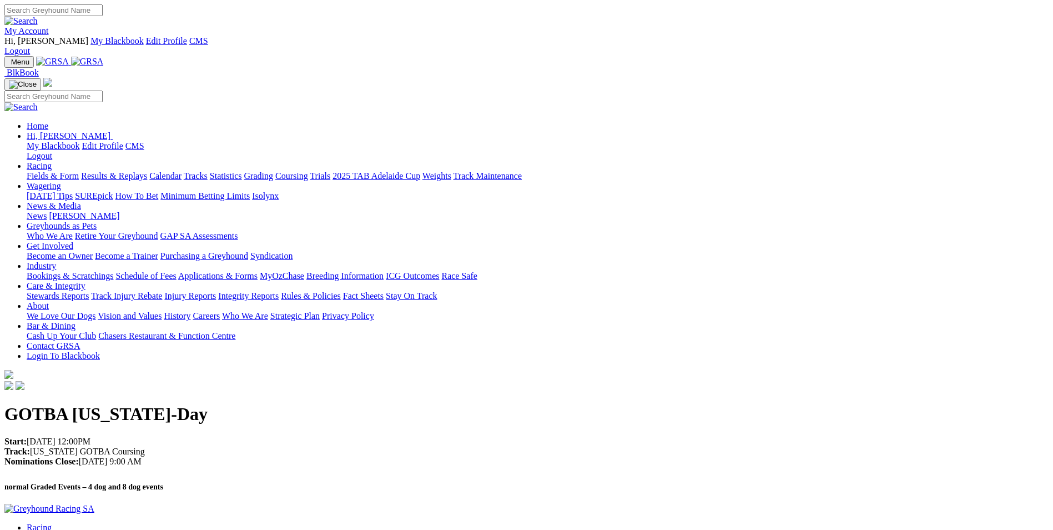
click at [104, 57] on img at bounding box center [87, 62] width 33 height 10
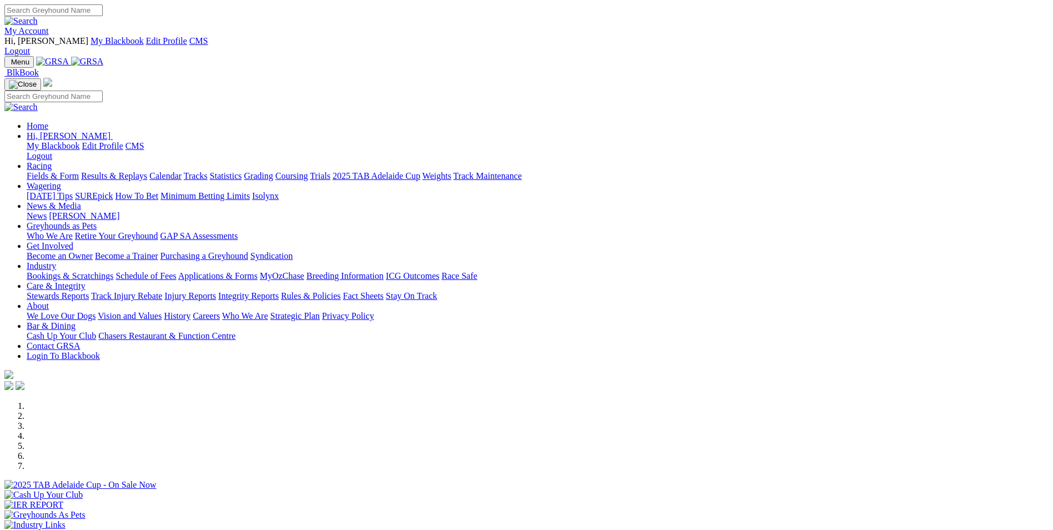
click at [182, 171] on link "Calendar" at bounding box center [165, 175] width 32 height 9
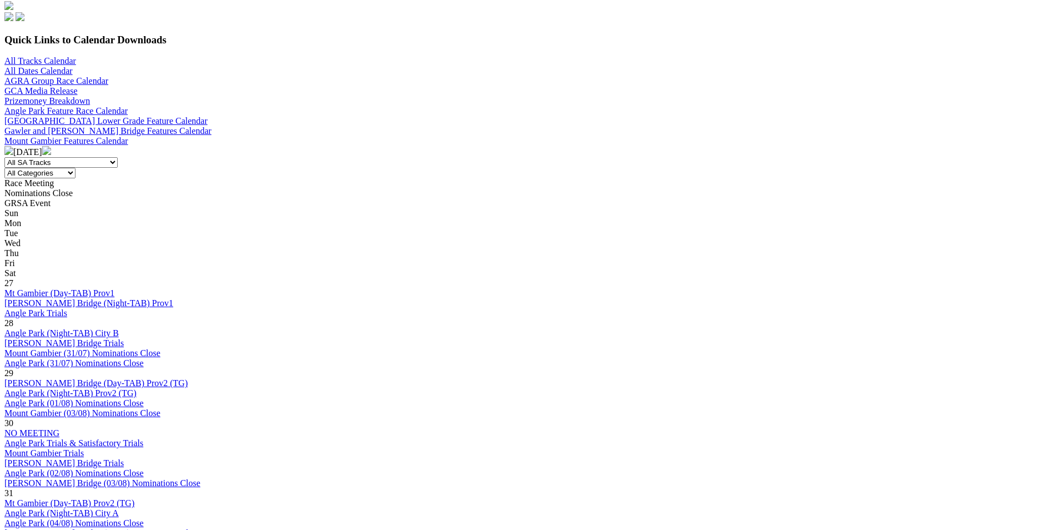
scroll to position [111, 0]
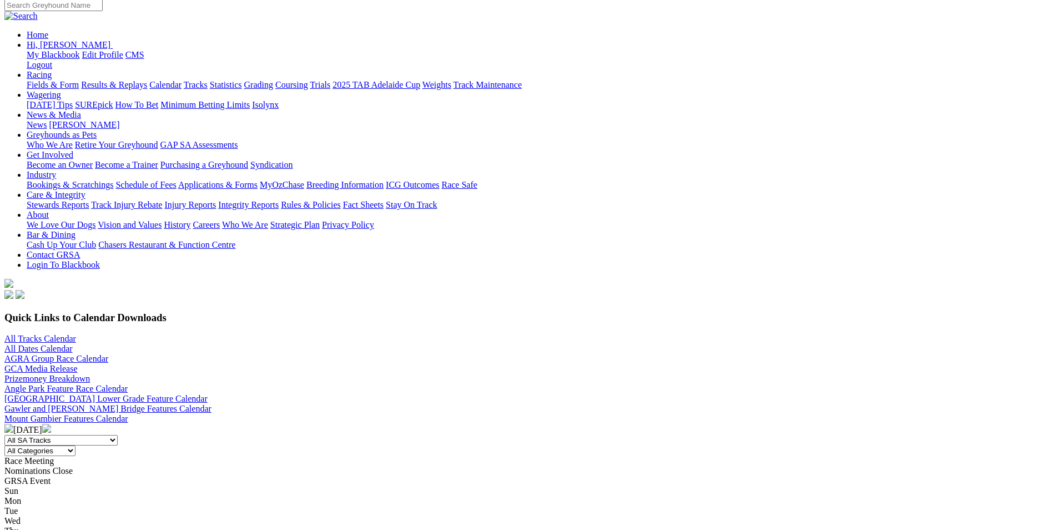
click at [51, 424] on img at bounding box center [46, 428] width 9 height 9
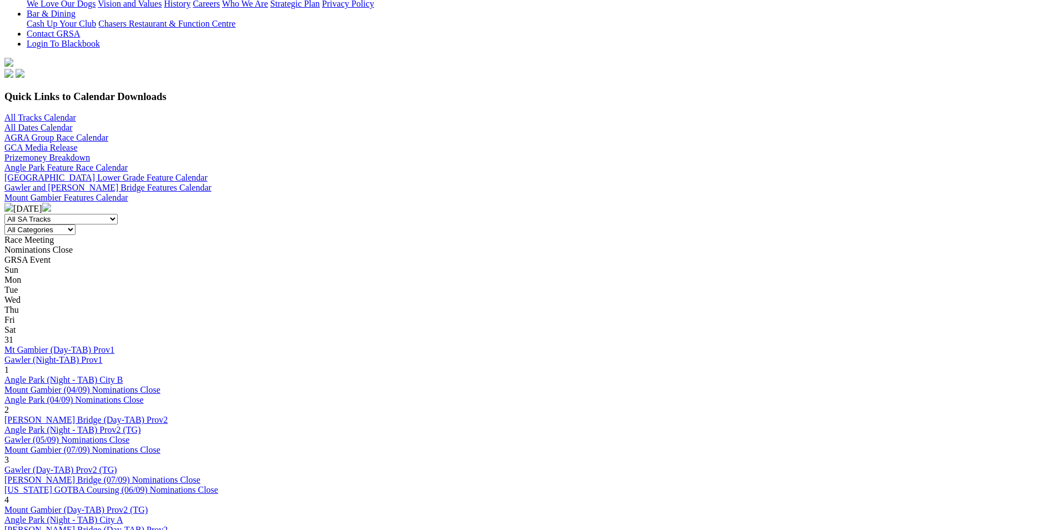
scroll to position [333, 0]
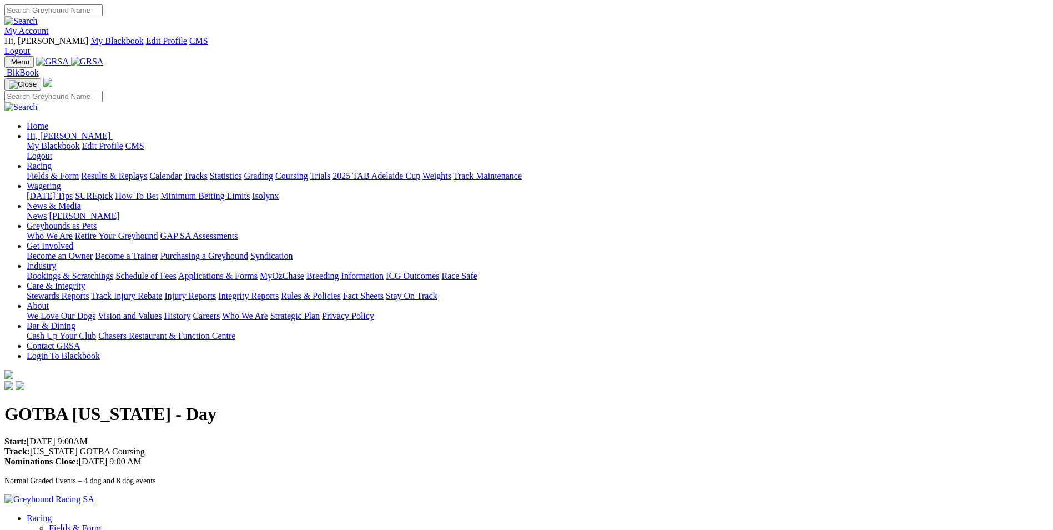
click at [182, 171] on link "Calendar" at bounding box center [165, 175] width 32 height 9
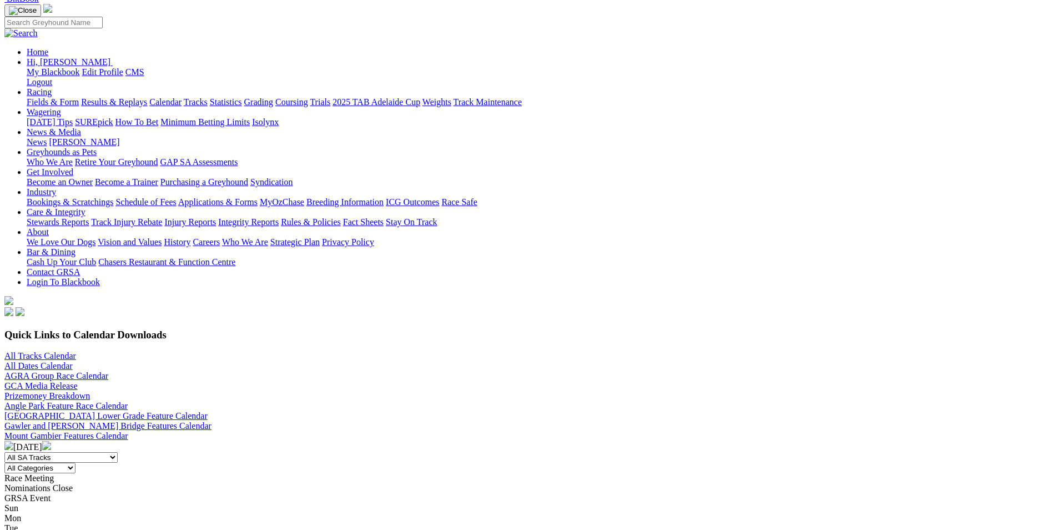
scroll to position [278, 0]
